Goal: Navigation & Orientation: Find specific page/section

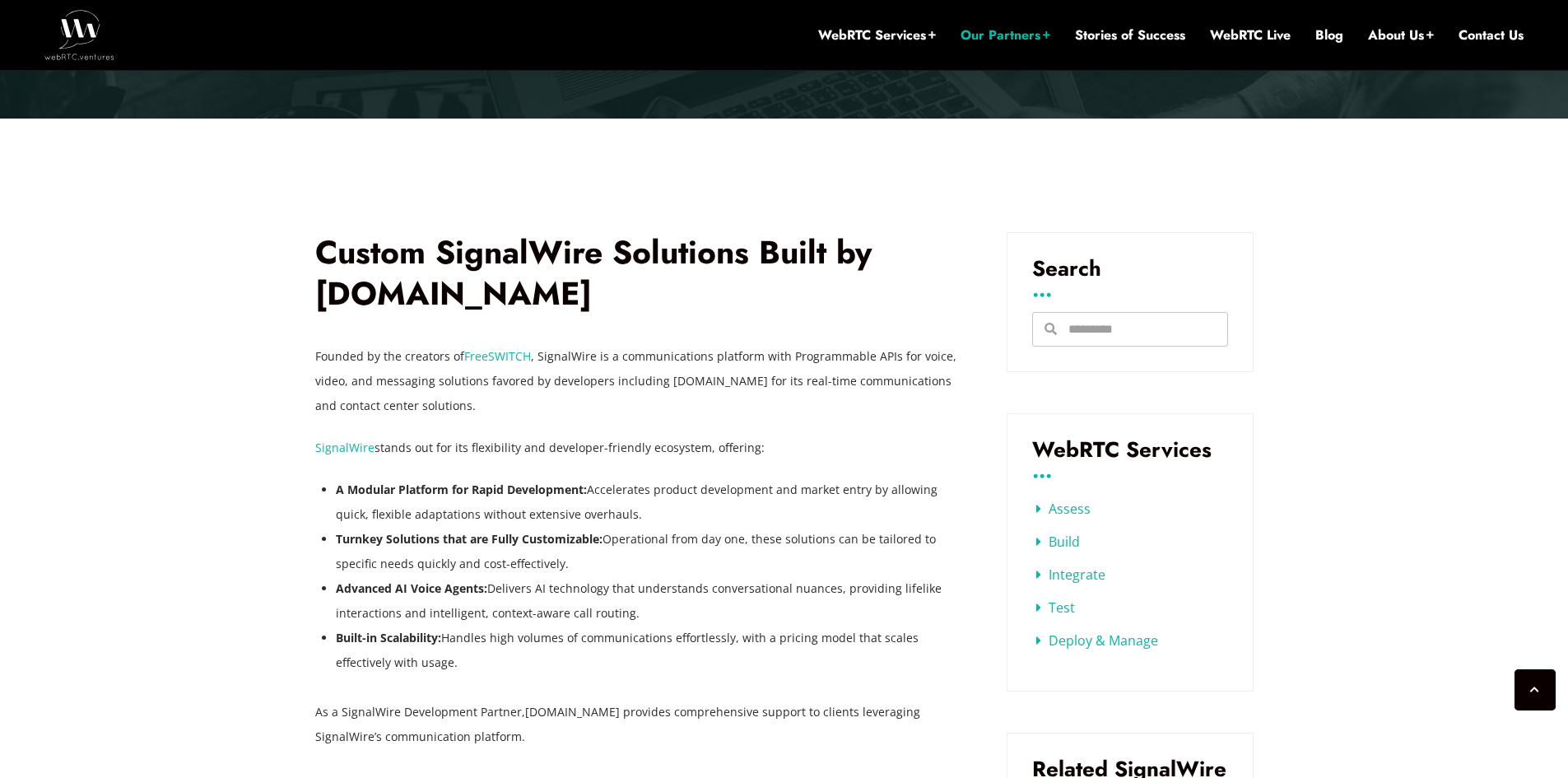
scroll to position [510, 0]
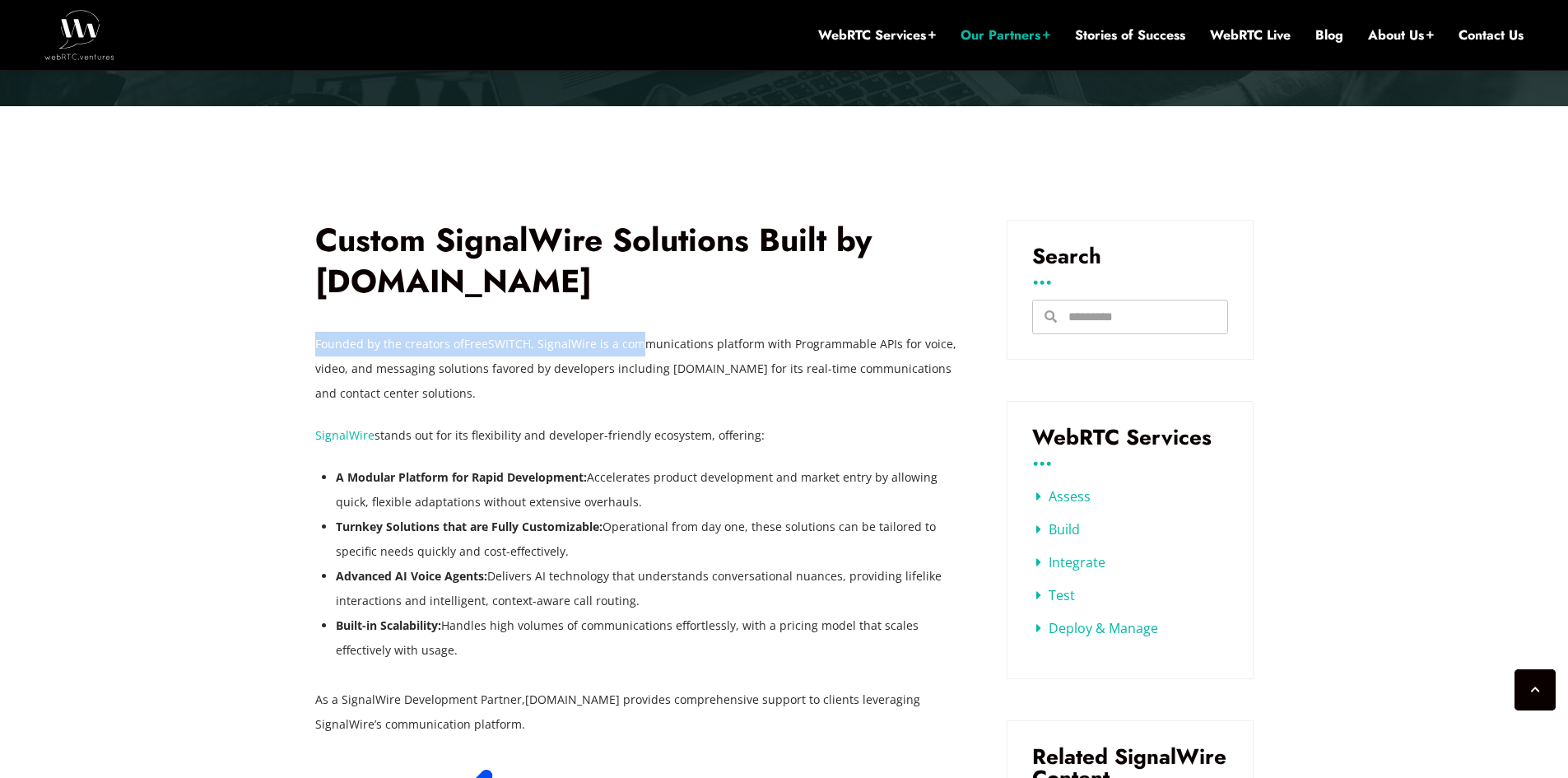
drag, startPoint x: 309, startPoint y: 342, endPoint x: 639, endPoint y: 351, distance: 330.1
click at [536, 396] on p "Founded by the creators of FreeSWITCH , SignalWire is a communications platform…" at bounding box center [636, 369] width 642 height 74
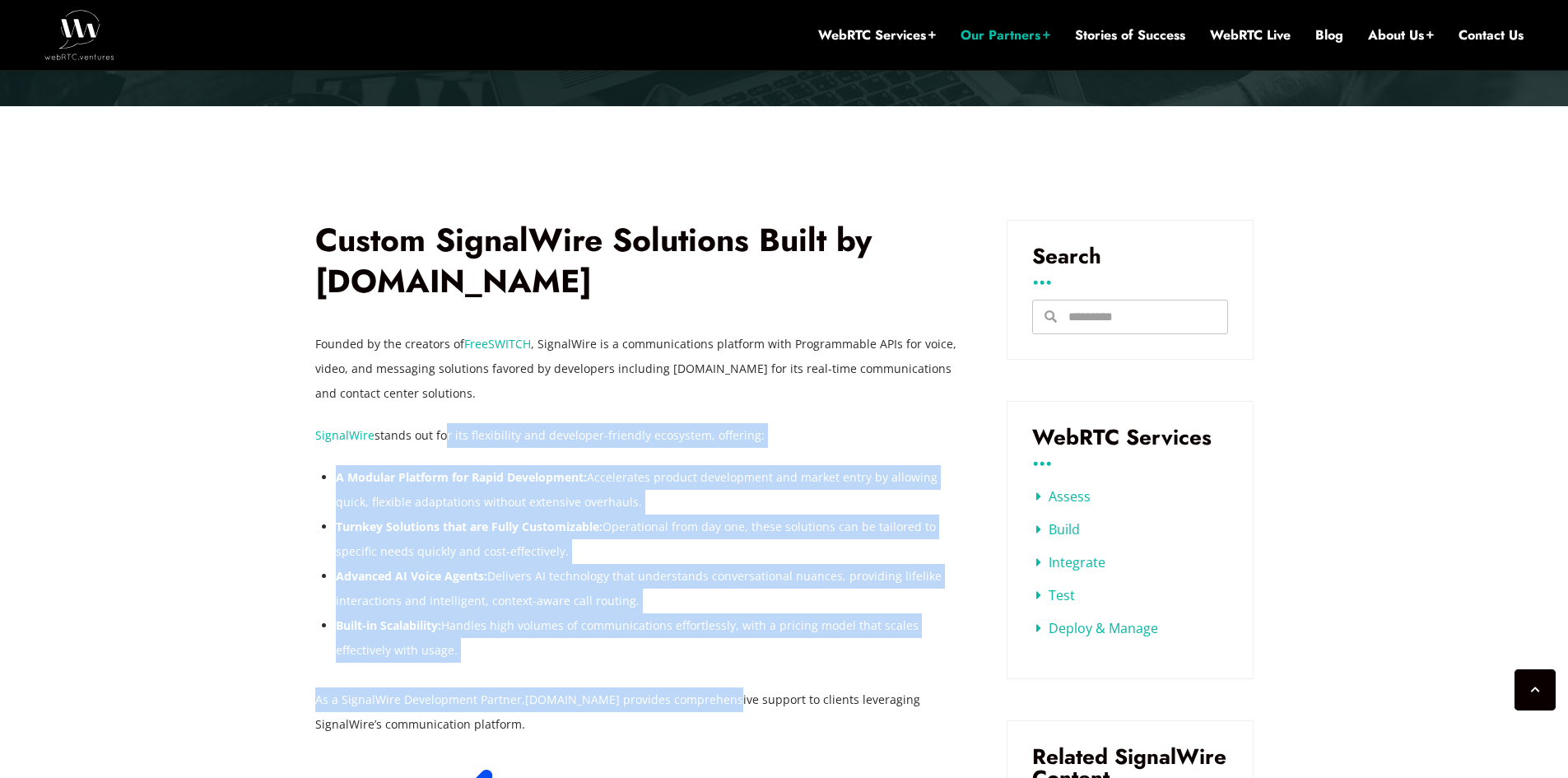
drag, startPoint x: 436, startPoint y: 427, endPoint x: 726, endPoint y: 664, distance: 374.5
click at [726, 664] on div "Founded by the creators of FreeSWITCH , SignalWire is a communications platform…" at bounding box center [636, 534] width 642 height 405
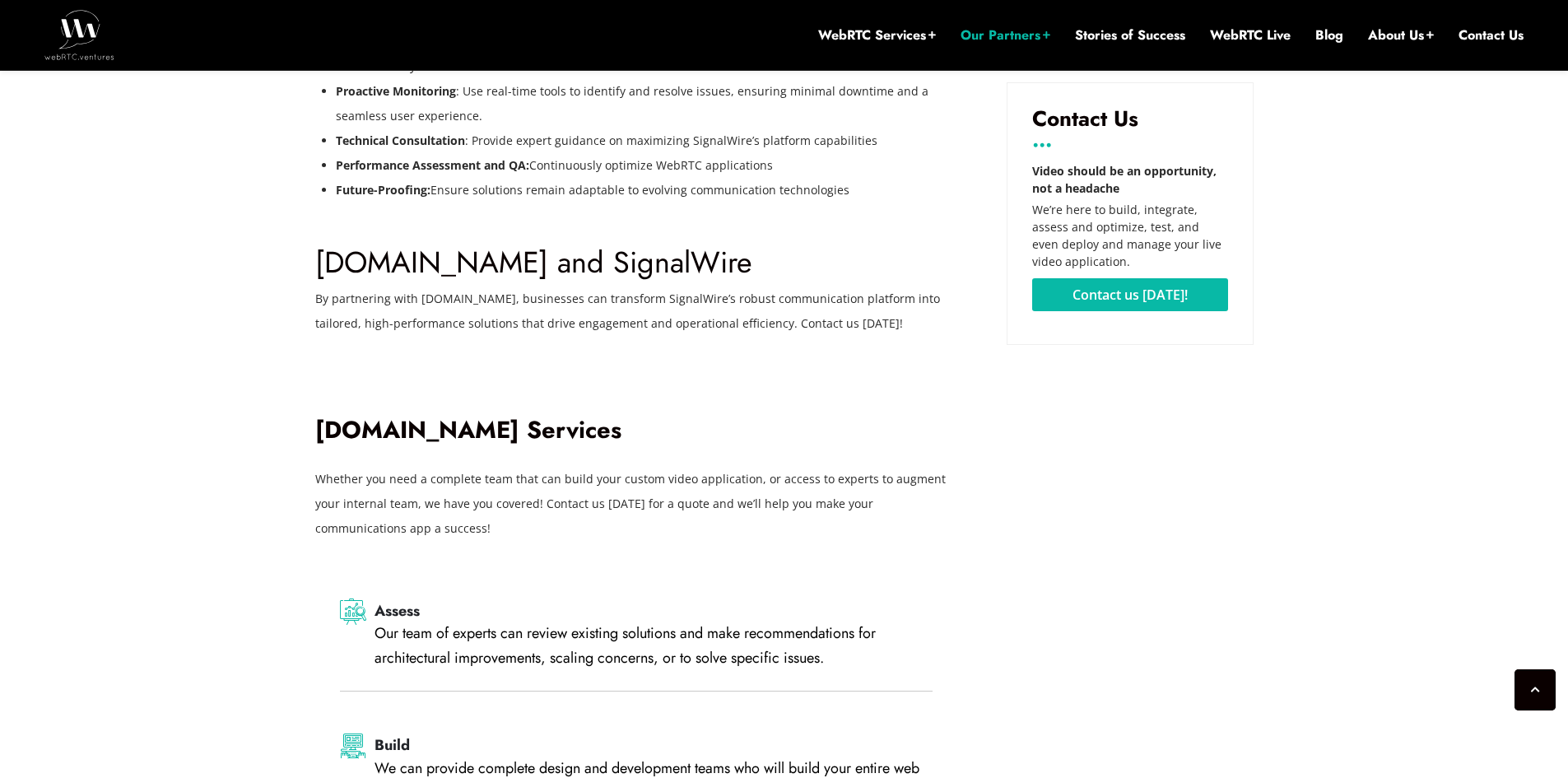
scroll to position [2649, 0]
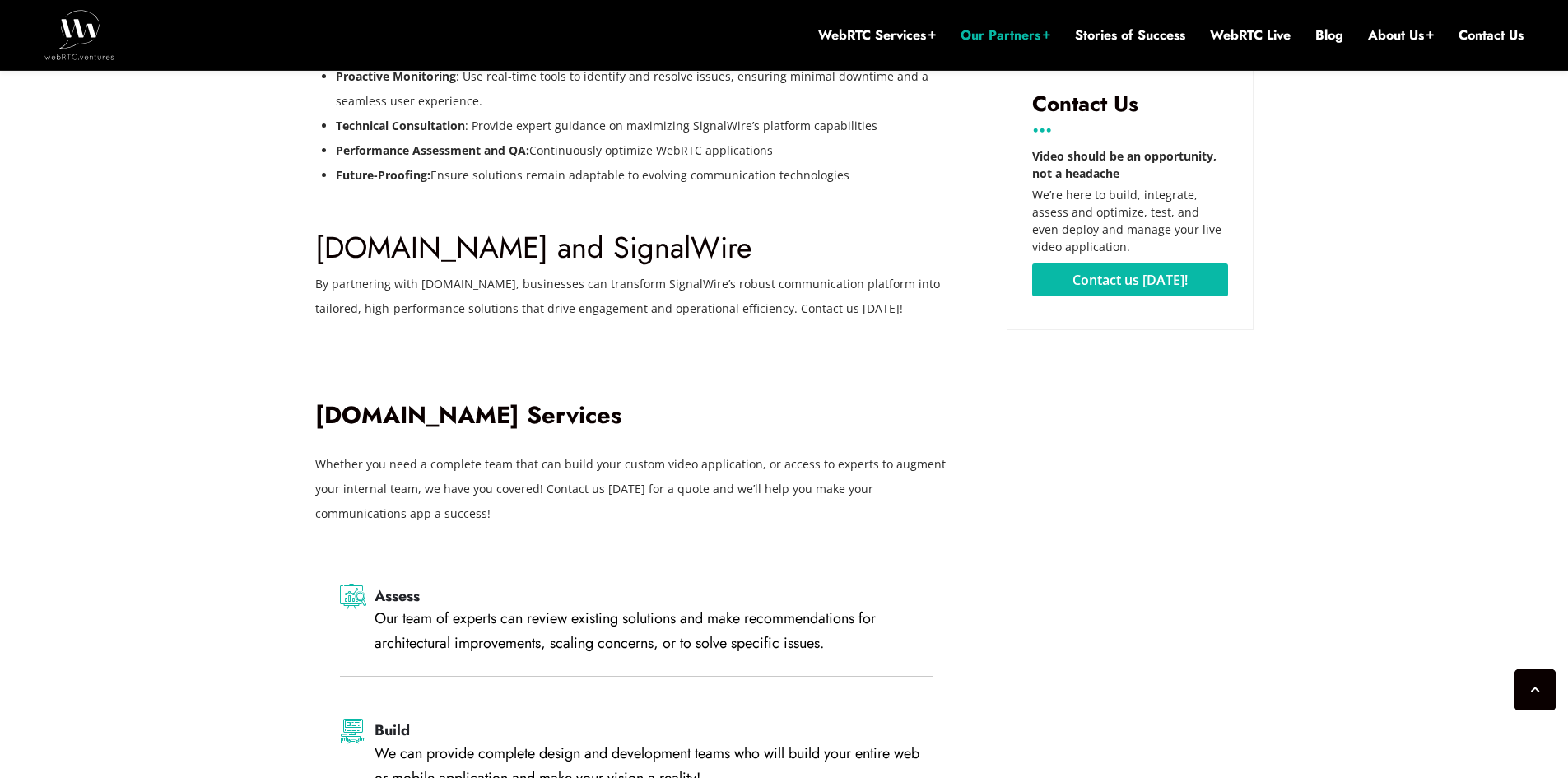
drag, startPoint x: 434, startPoint y: 456, endPoint x: 331, endPoint y: 409, distance: 113.2
click at [318, 452] on div "Whether you need a complete team that can build your custom video application, …" at bounding box center [636, 489] width 642 height 74
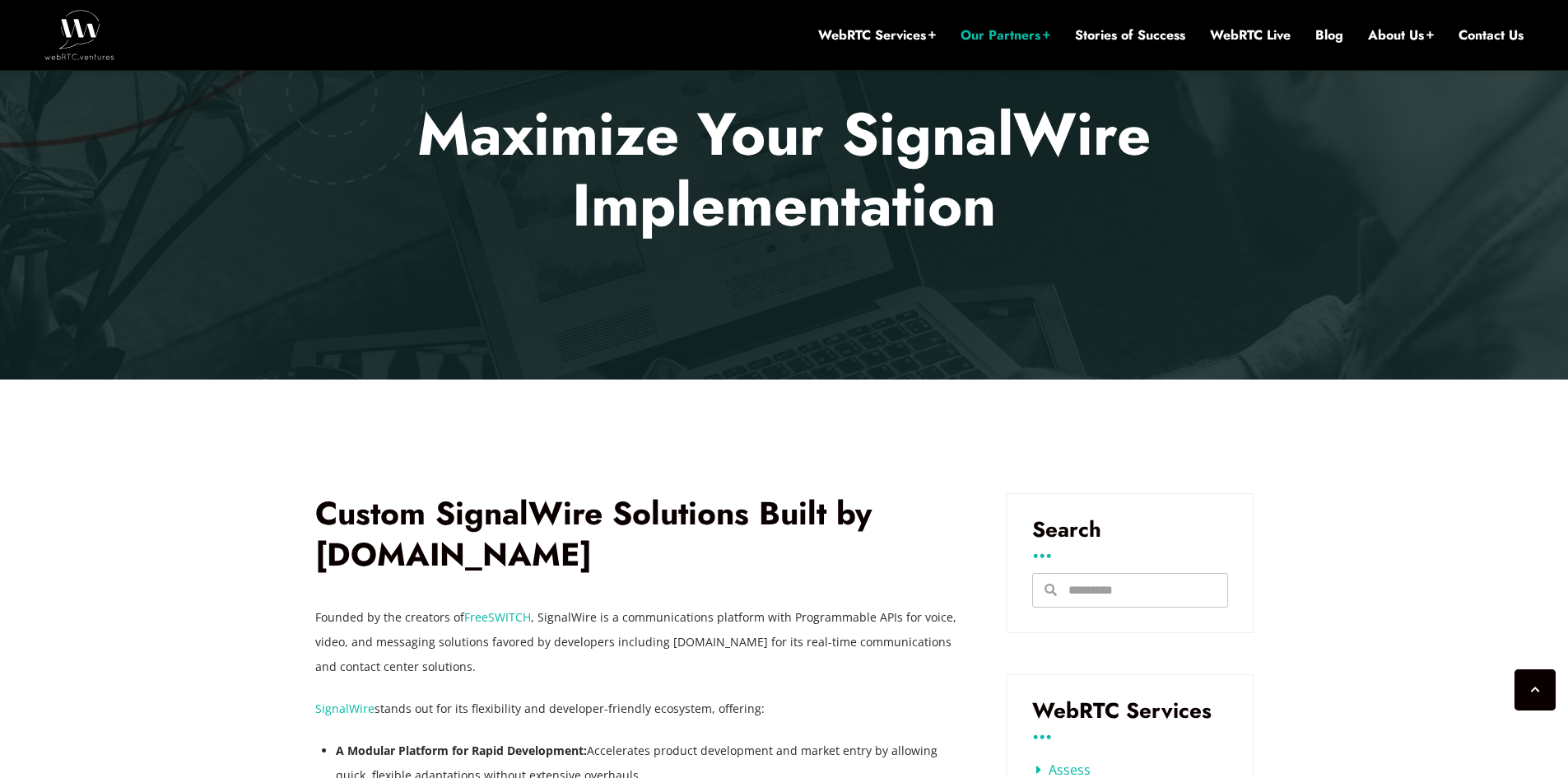
scroll to position [0, 0]
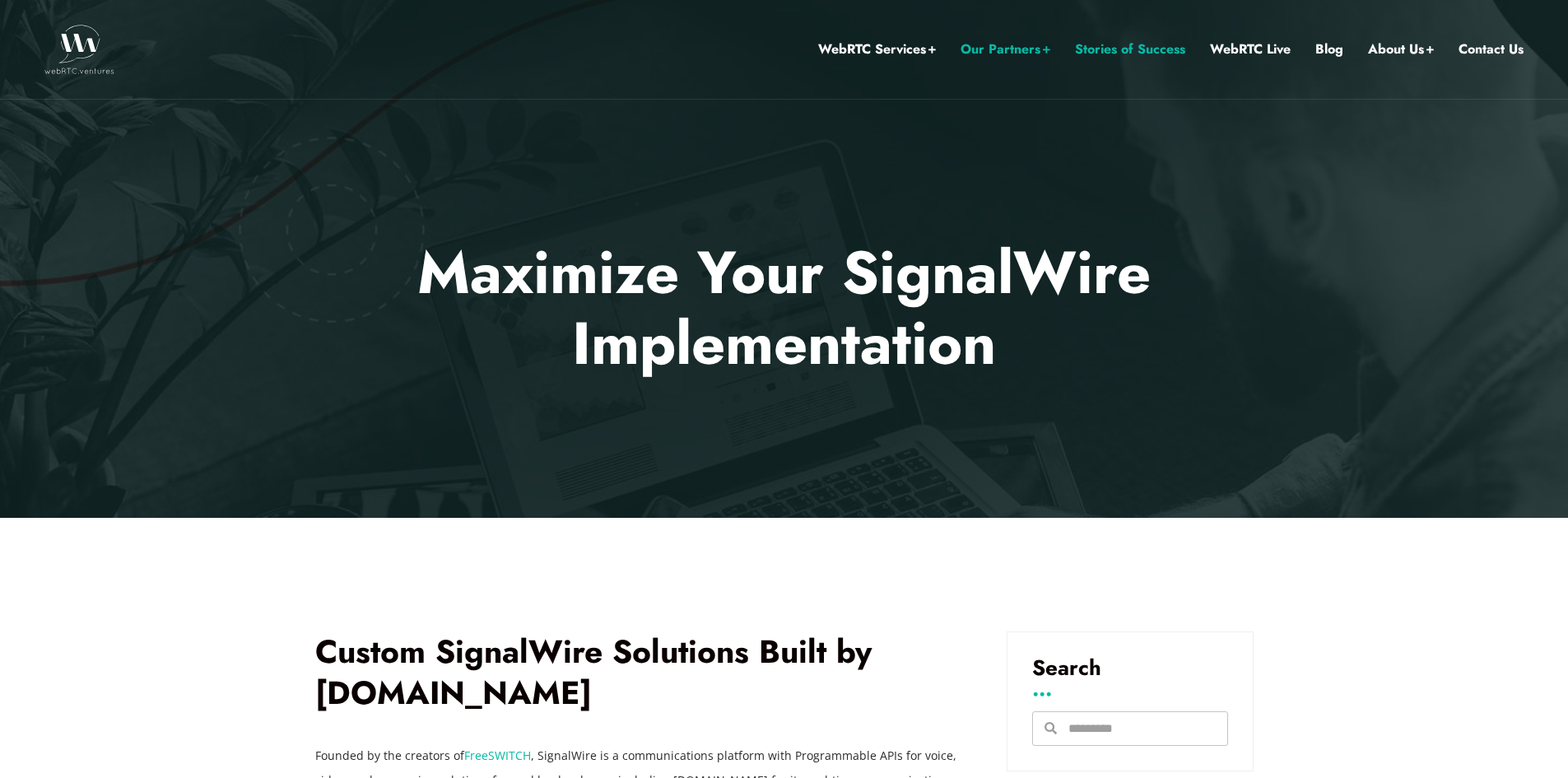
click at [1143, 56] on link "Stories of Success" at bounding box center [1130, 49] width 110 height 21
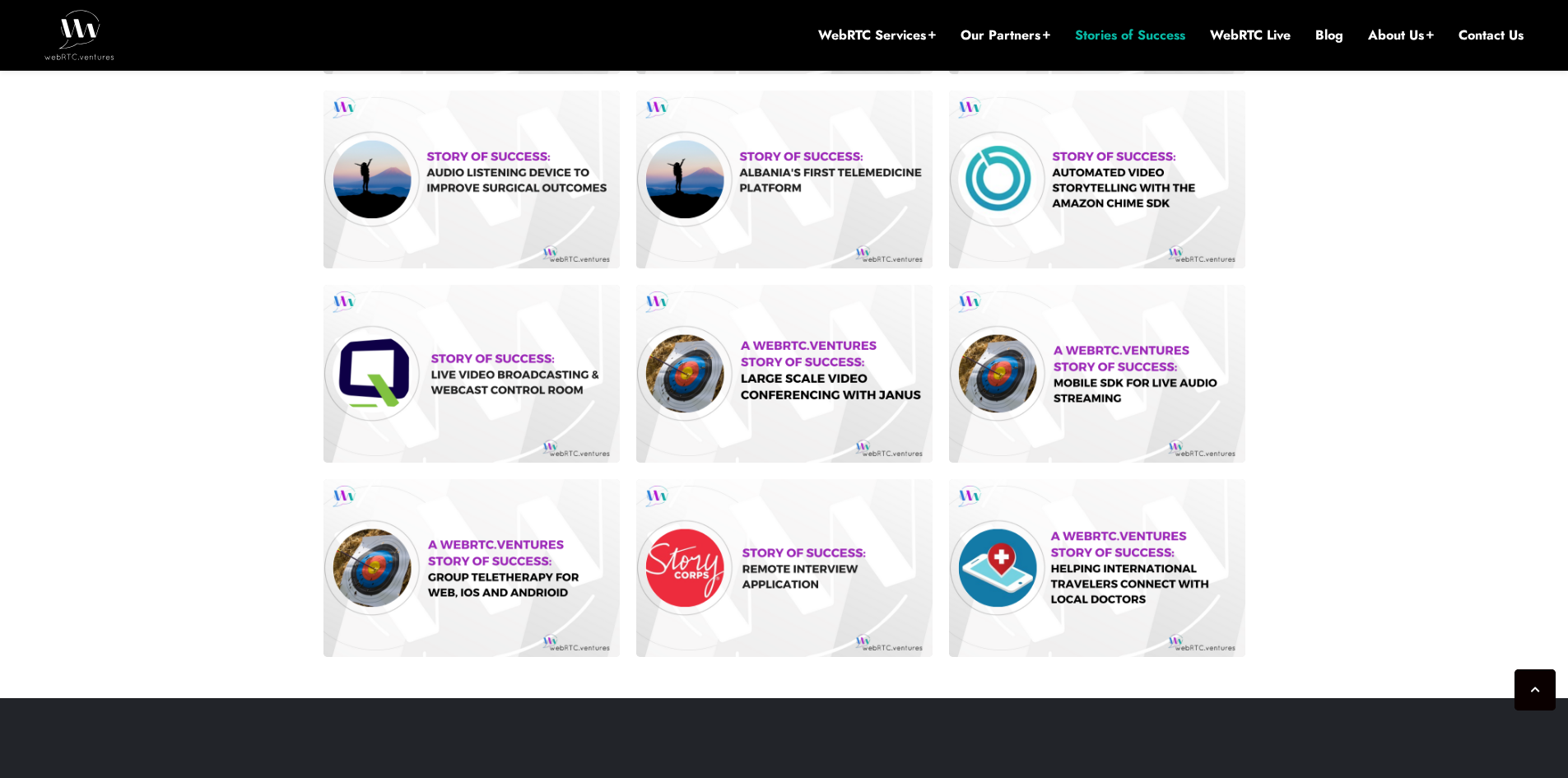
scroll to position [1086, 0]
